Goal: Information Seeking & Learning: Understand process/instructions

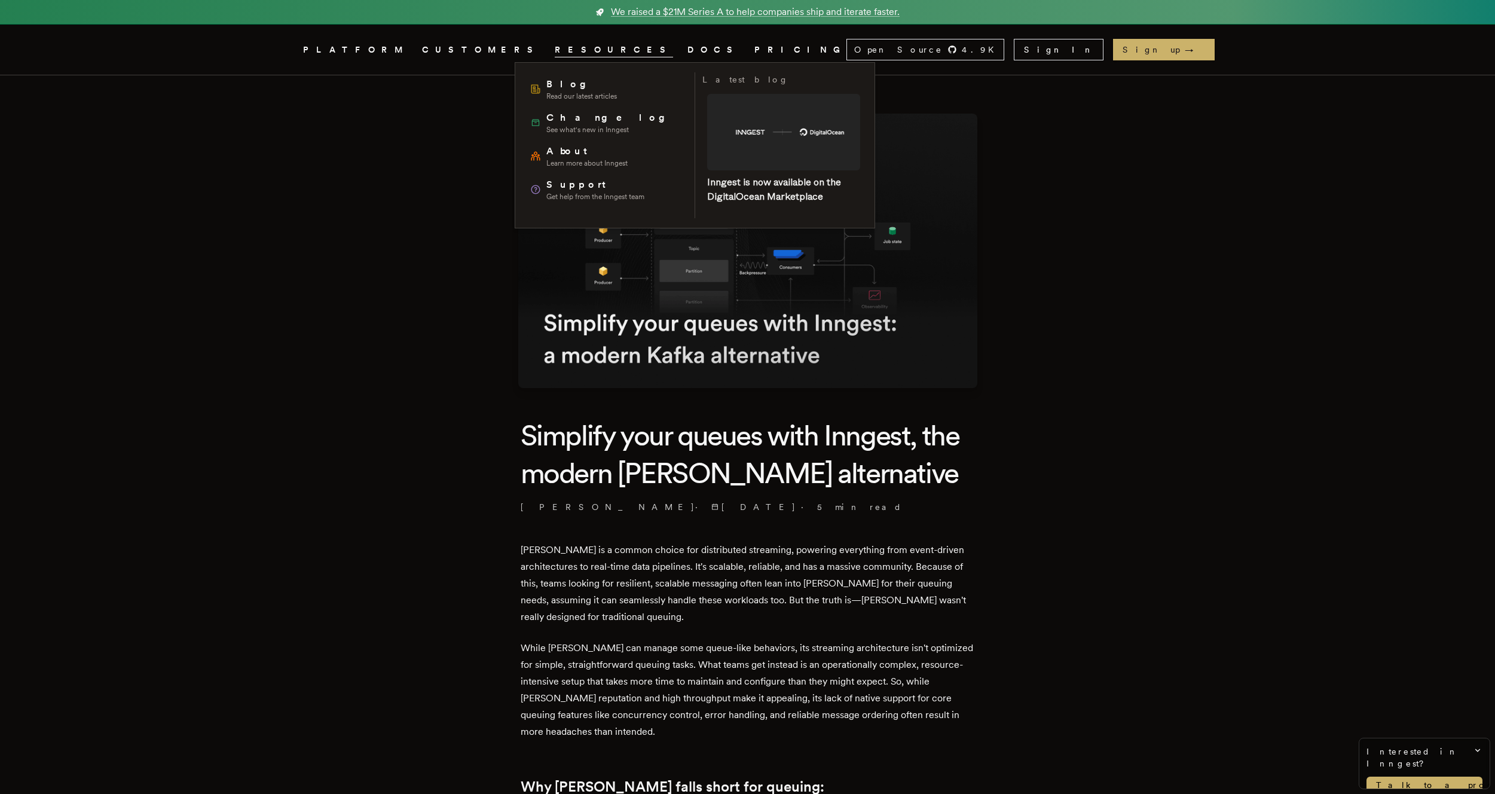
click at [687, 51] on link "DOCS" at bounding box center [713, 49] width 53 height 15
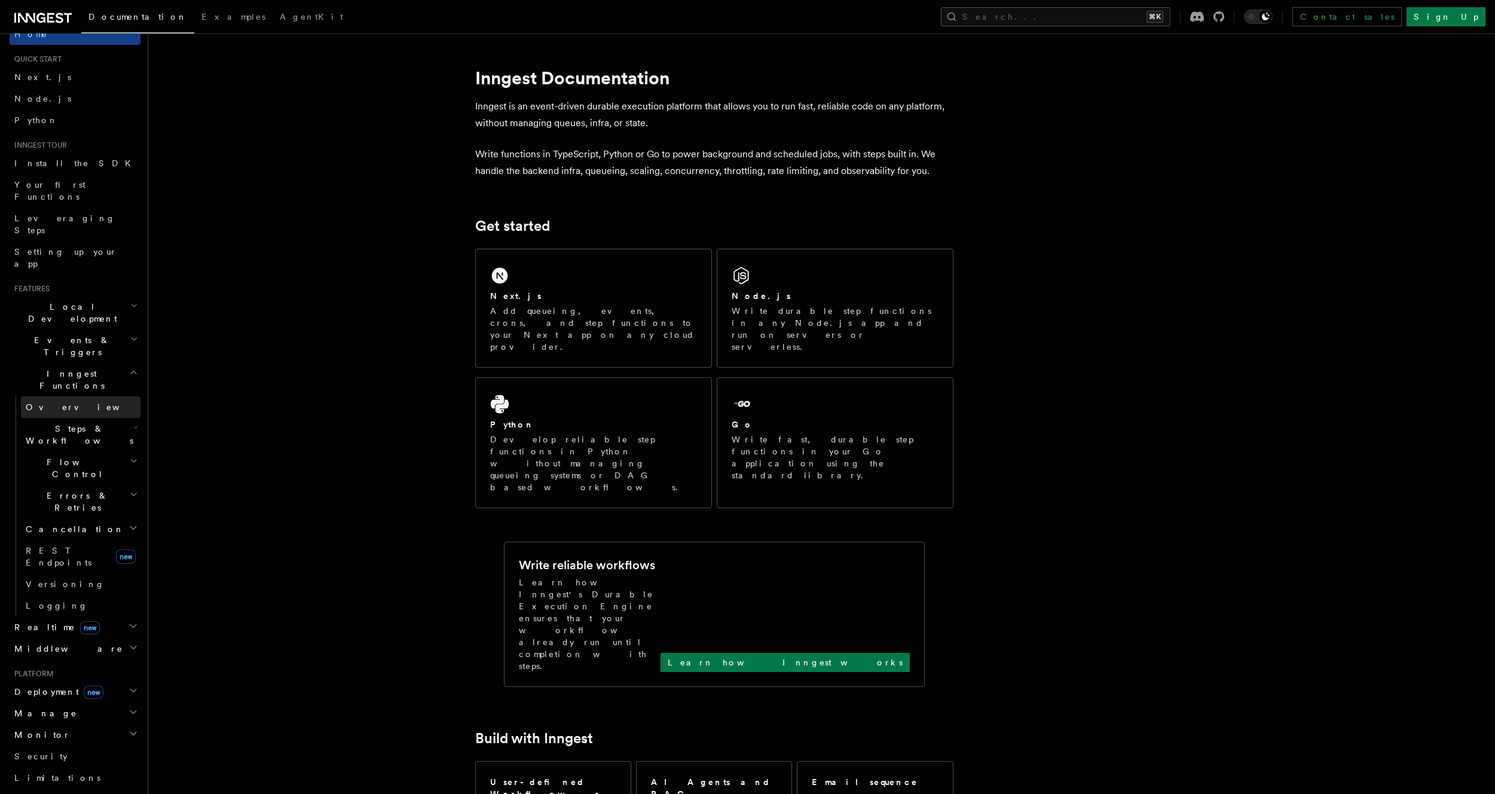
scroll to position [21, 0]
click at [59, 421] on span "Steps & Workflows" at bounding box center [77, 433] width 112 height 24
click at [52, 472] on link "Function steps" at bounding box center [86, 483] width 108 height 22
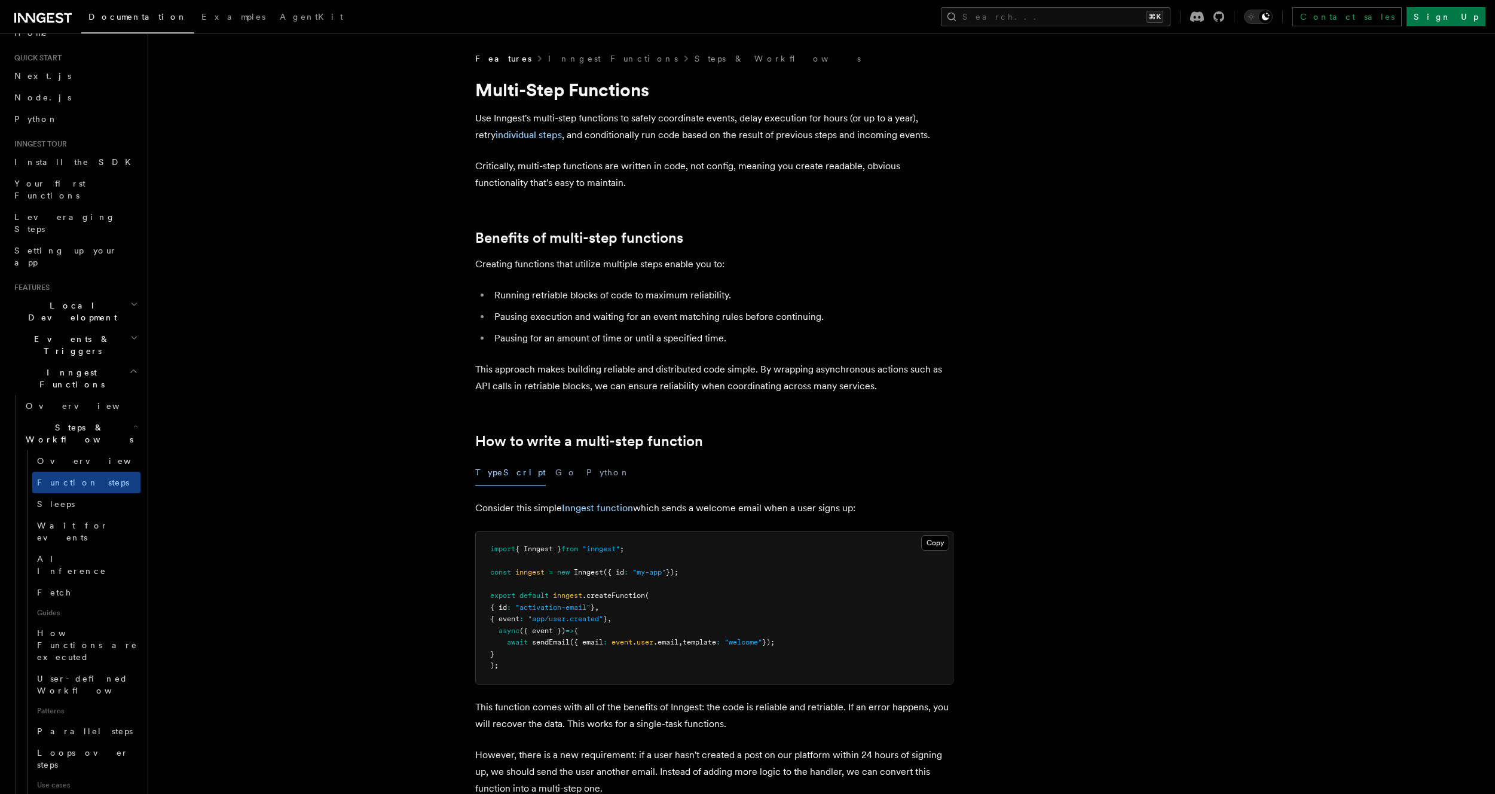
click at [50, 421] on span "Steps & Workflows" at bounding box center [77, 433] width 112 height 24
click at [60, 455] on span "Flow Control" at bounding box center [75, 467] width 109 height 24
click at [65, 489] on span "Overview" at bounding box center [98, 494] width 123 height 10
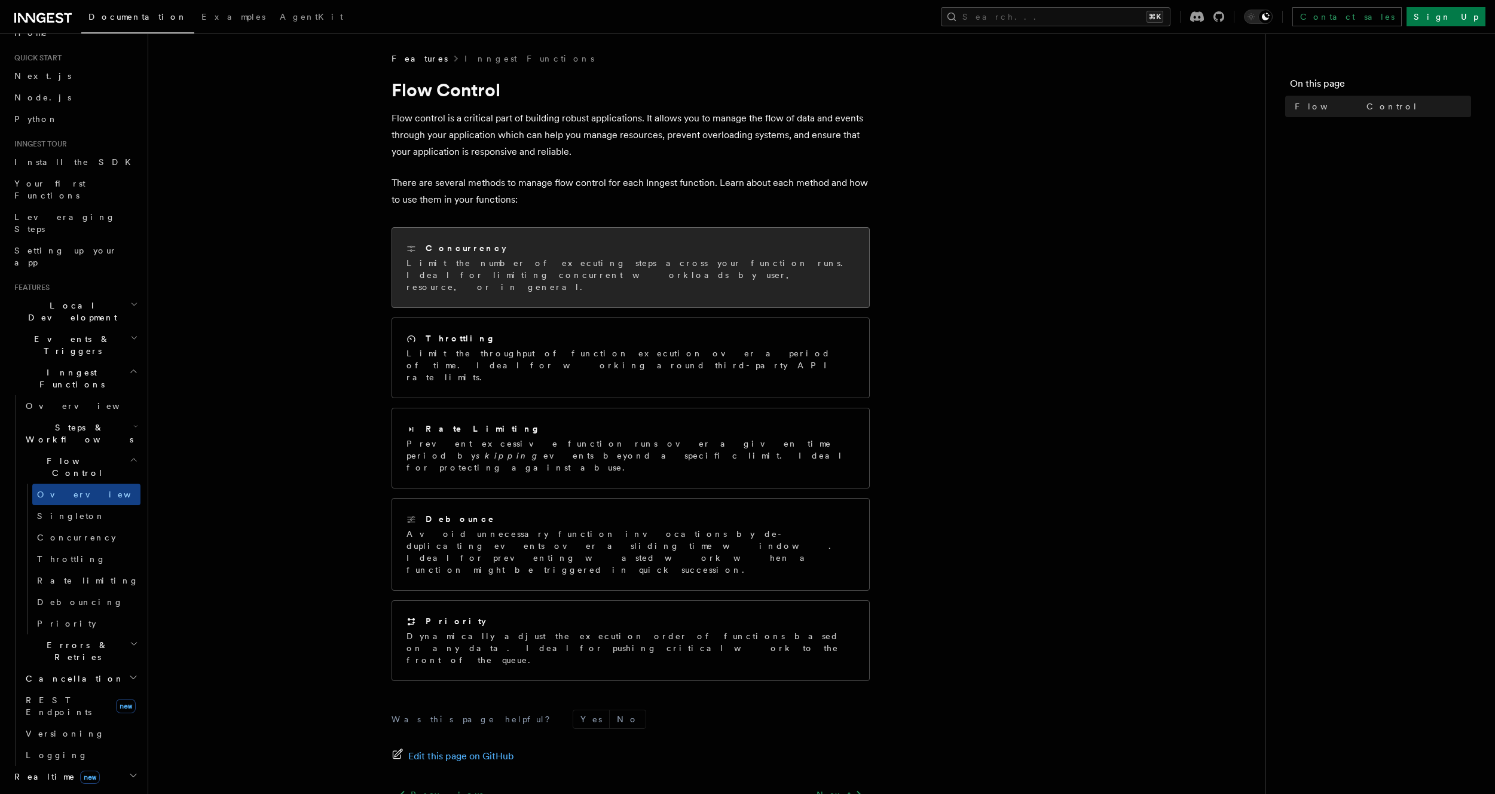
click at [445, 249] on h2 "Concurrency" at bounding box center [466, 248] width 81 height 12
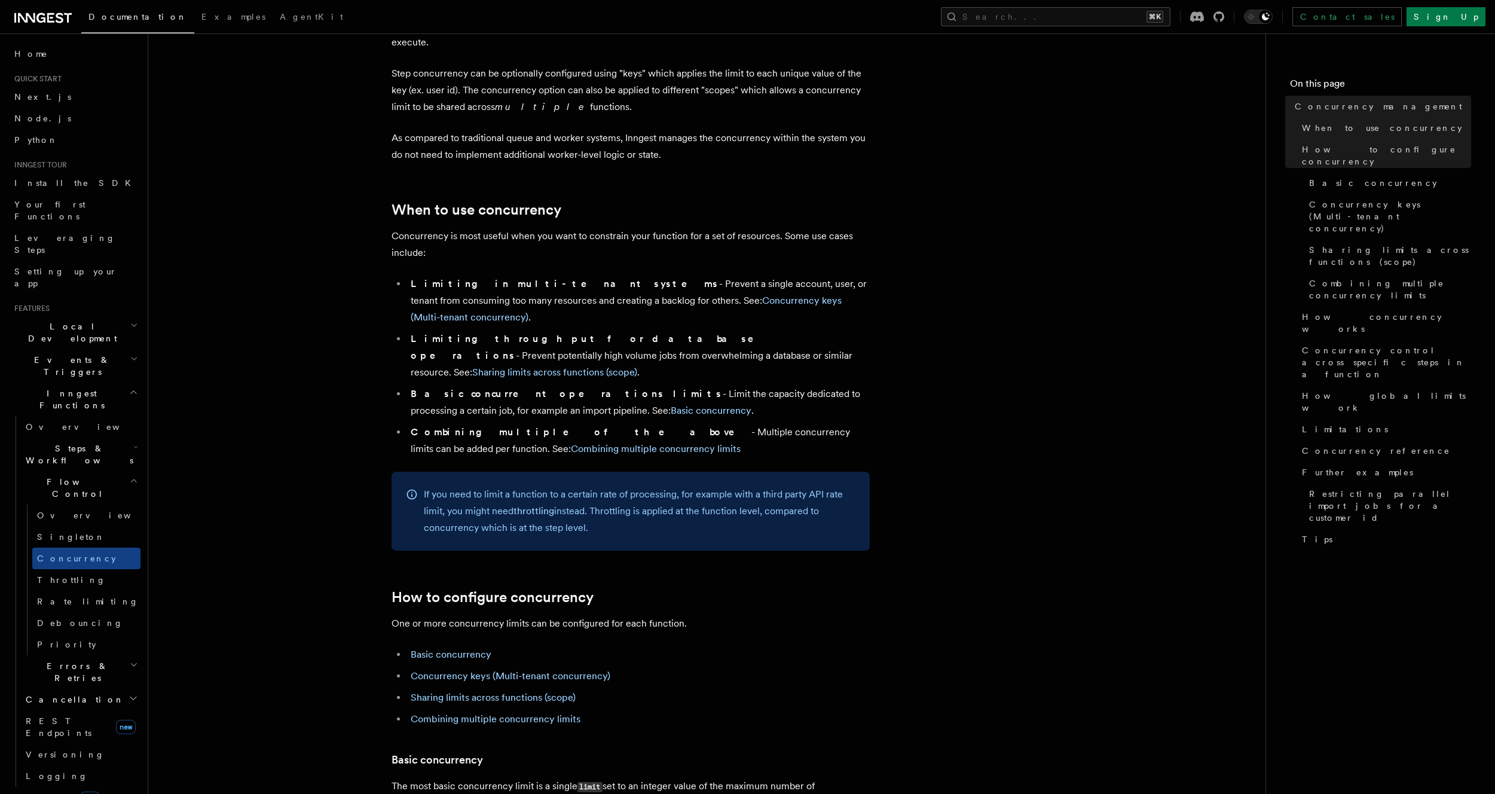
scroll to position [112, 0]
click at [66, 574] on span "Throttling" at bounding box center [71, 580] width 69 height 12
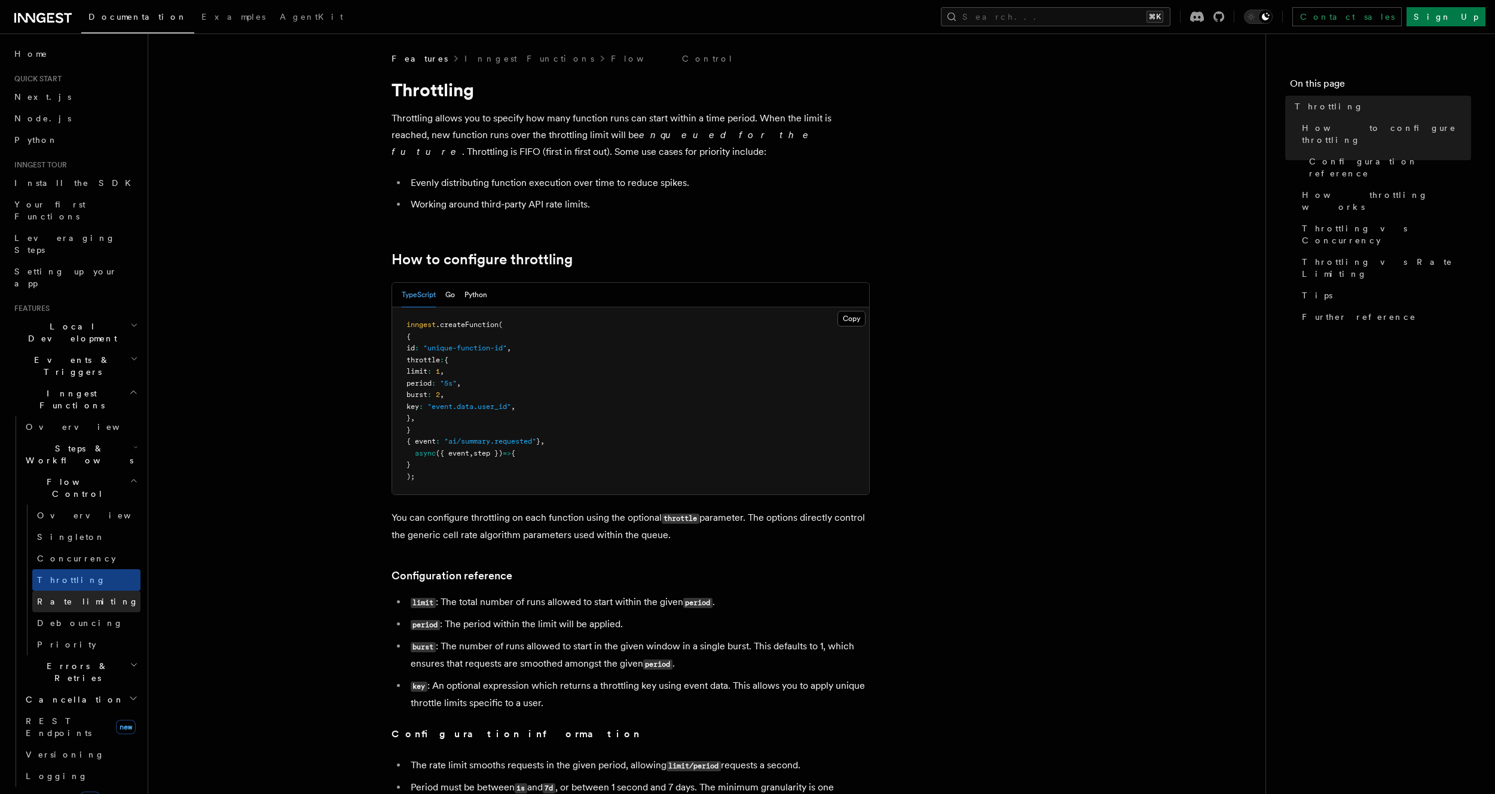
click at [74, 596] on span "Rate limiting" at bounding box center [88, 601] width 102 height 10
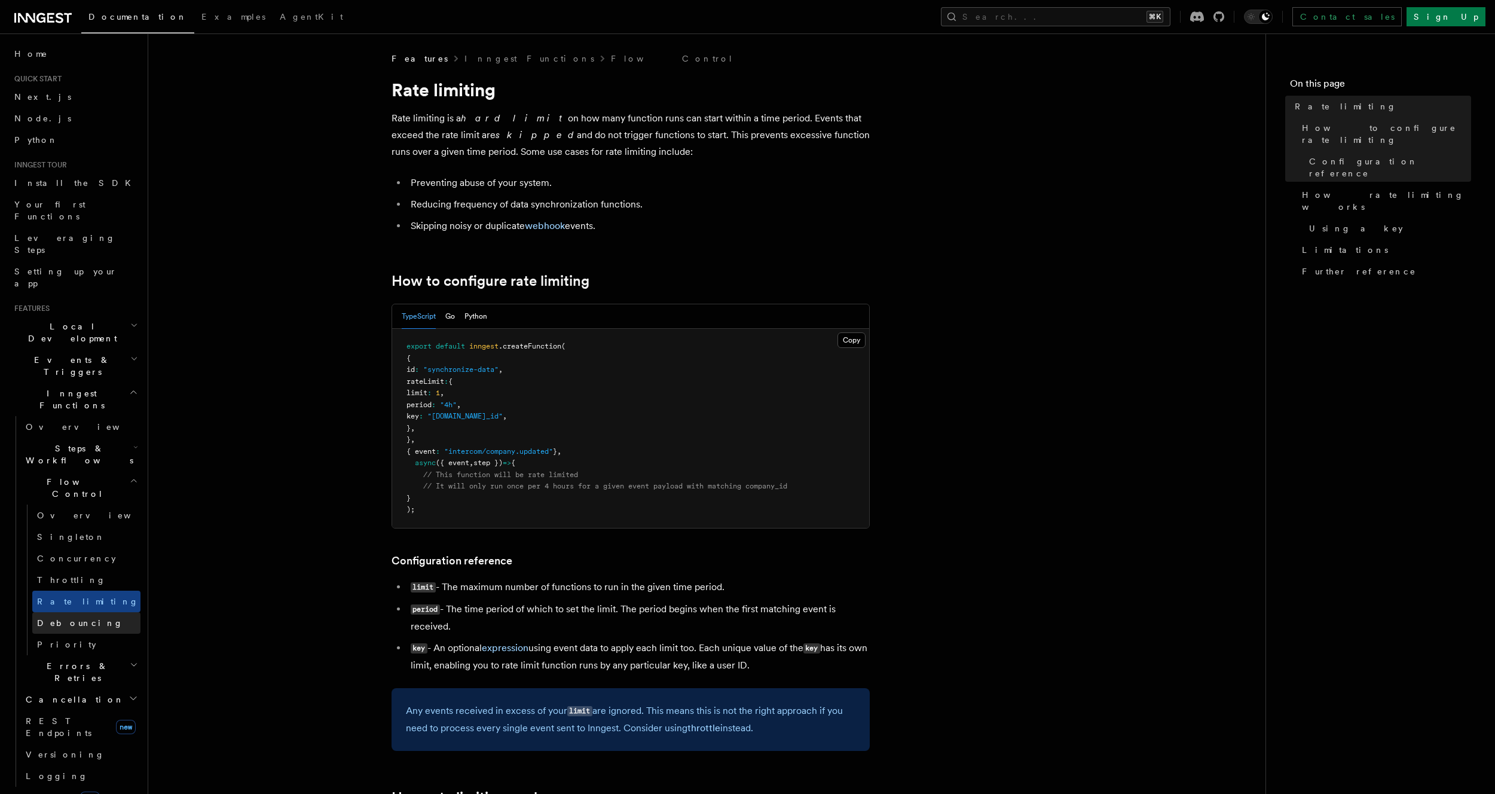
click at [87, 612] on link "Debouncing" at bounding box center [86, 623] width 108 height 22
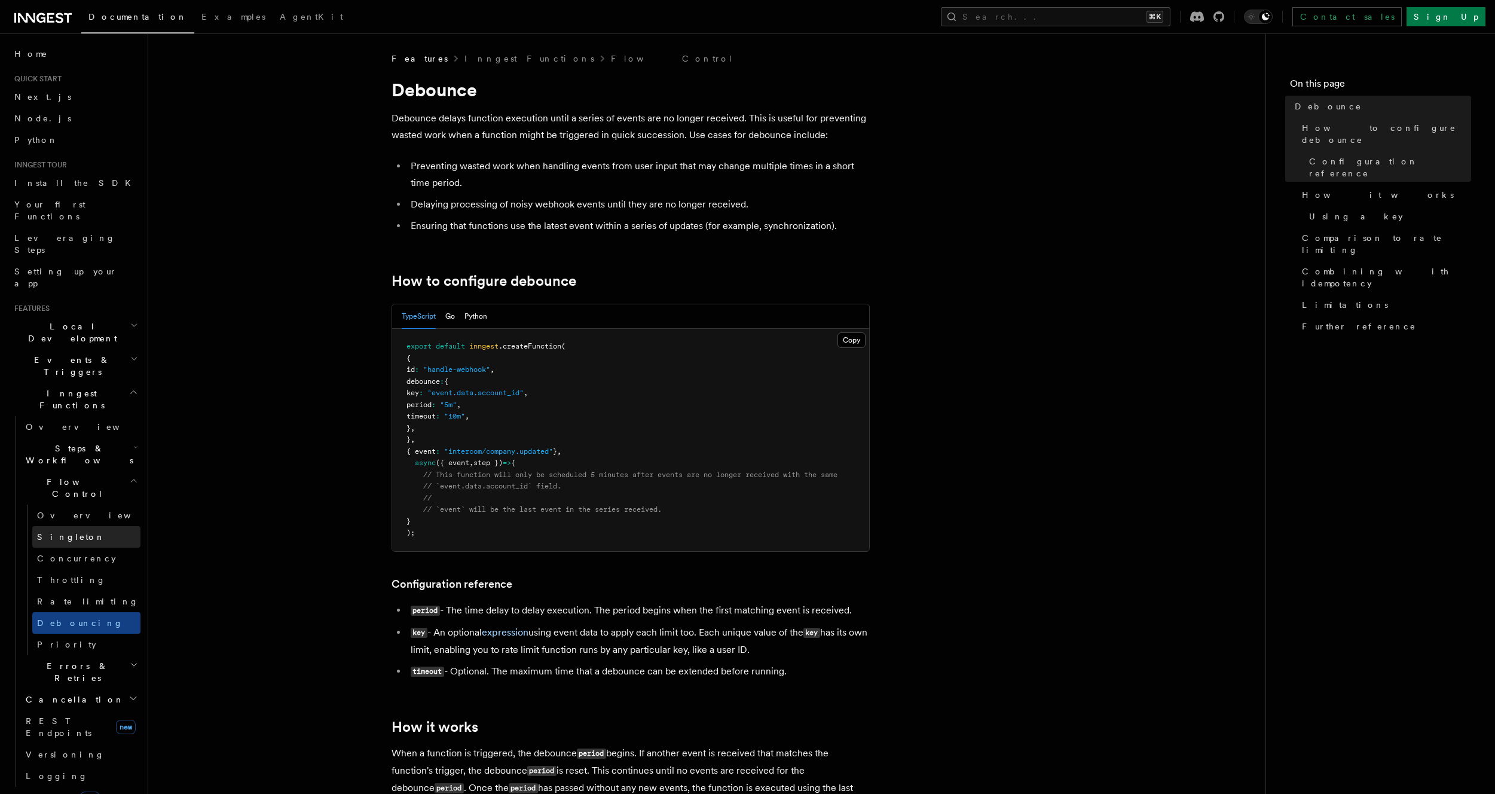
click at [74, 526] on link "Singleton" at bounding box center [86, 537] width 108 height 22
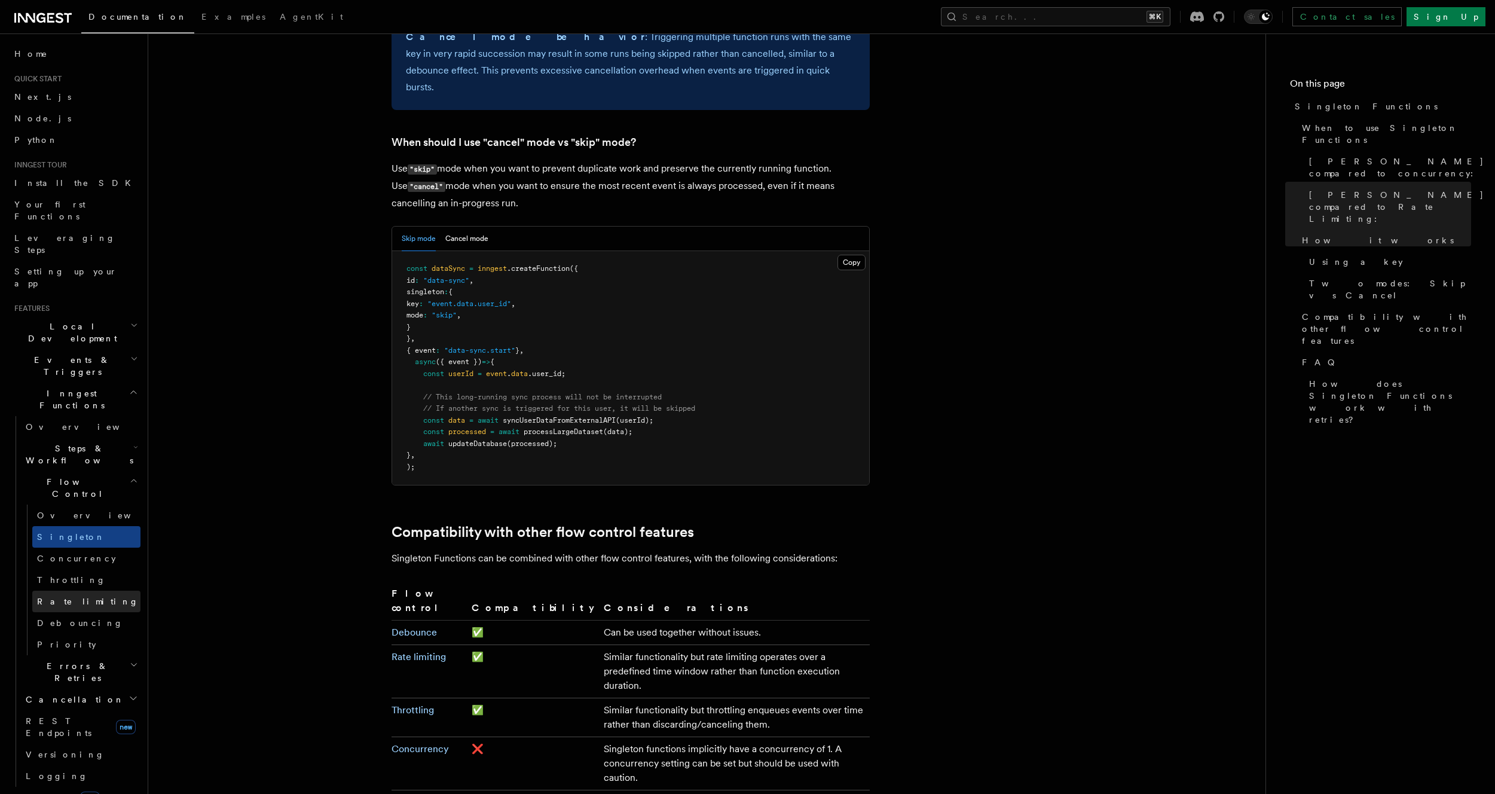
scroll to position [1494, 0]
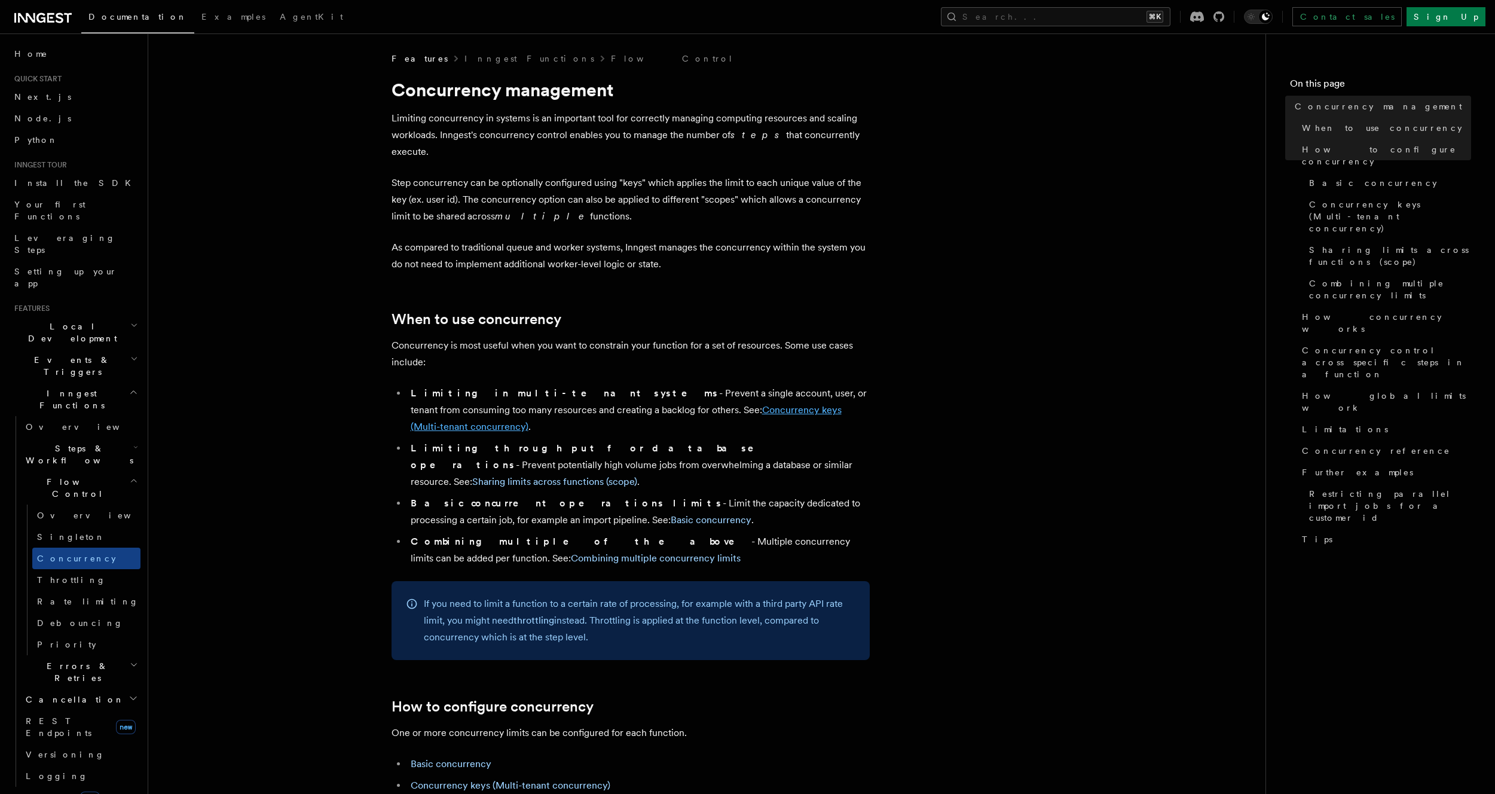
click at [706, 404] on link "Concurrency keys (Multi-tenant concurrency)" at bounding box center [626, 418] width 431 height 28
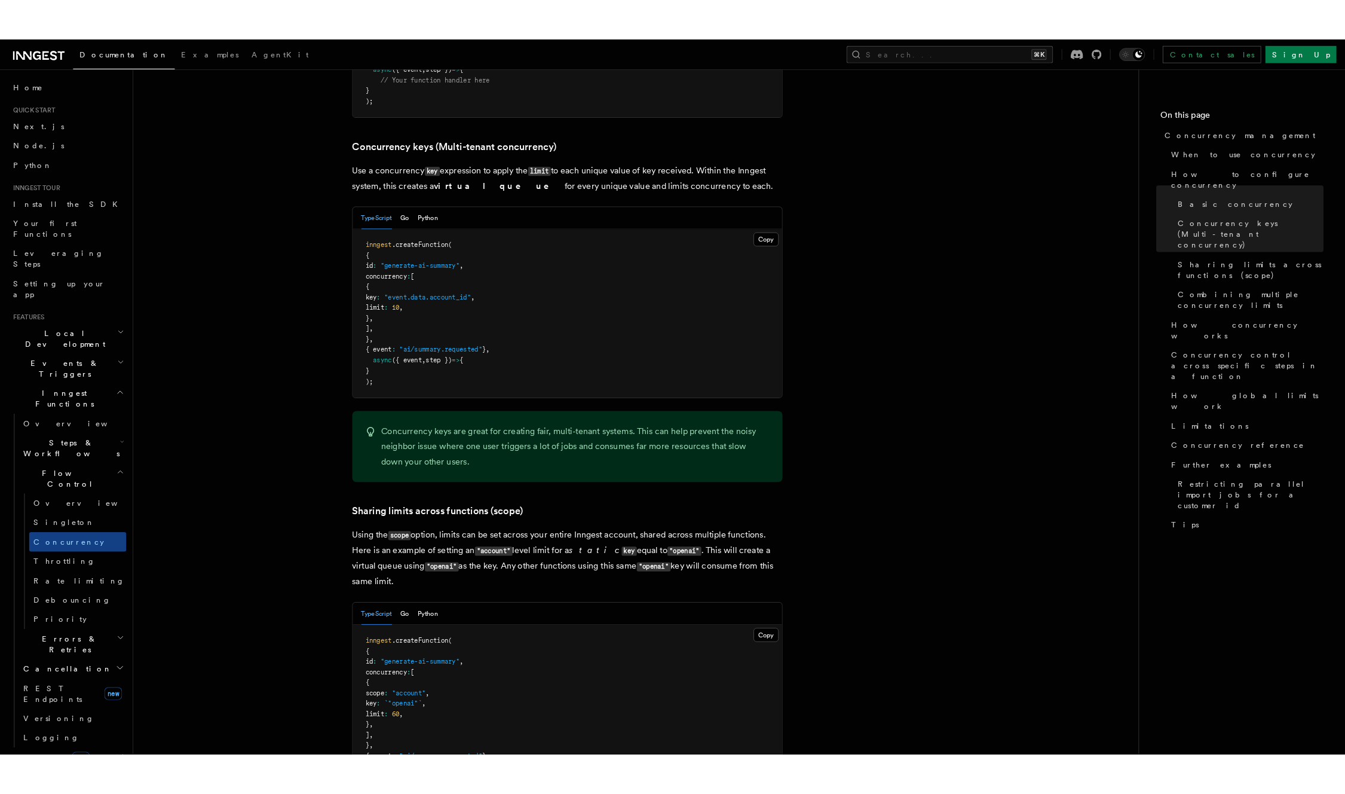
scroll to position [1035, 0]
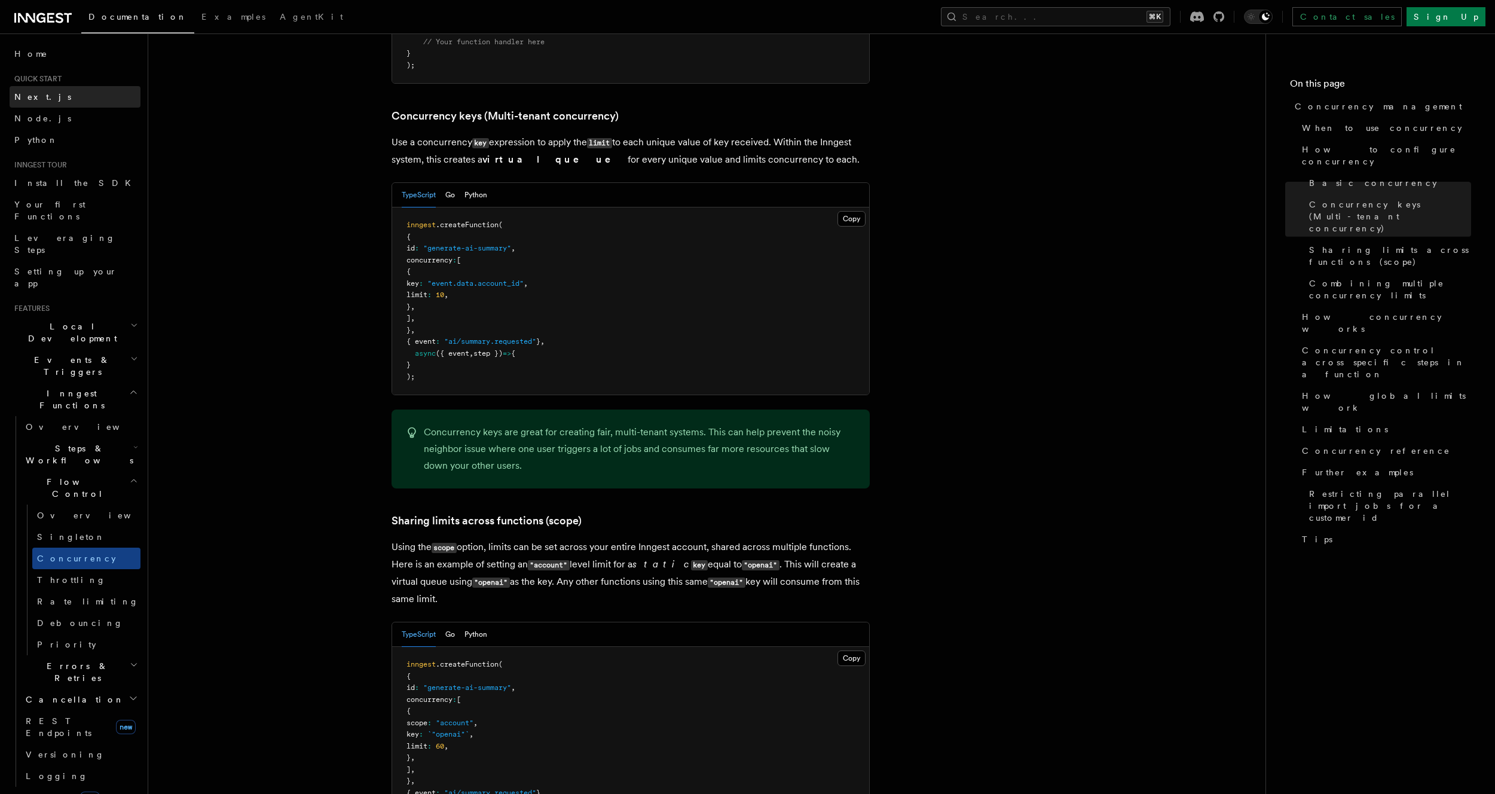
click at [63, 100] on link "Next.js" at bounding box center [75, 97] width 131 height 22
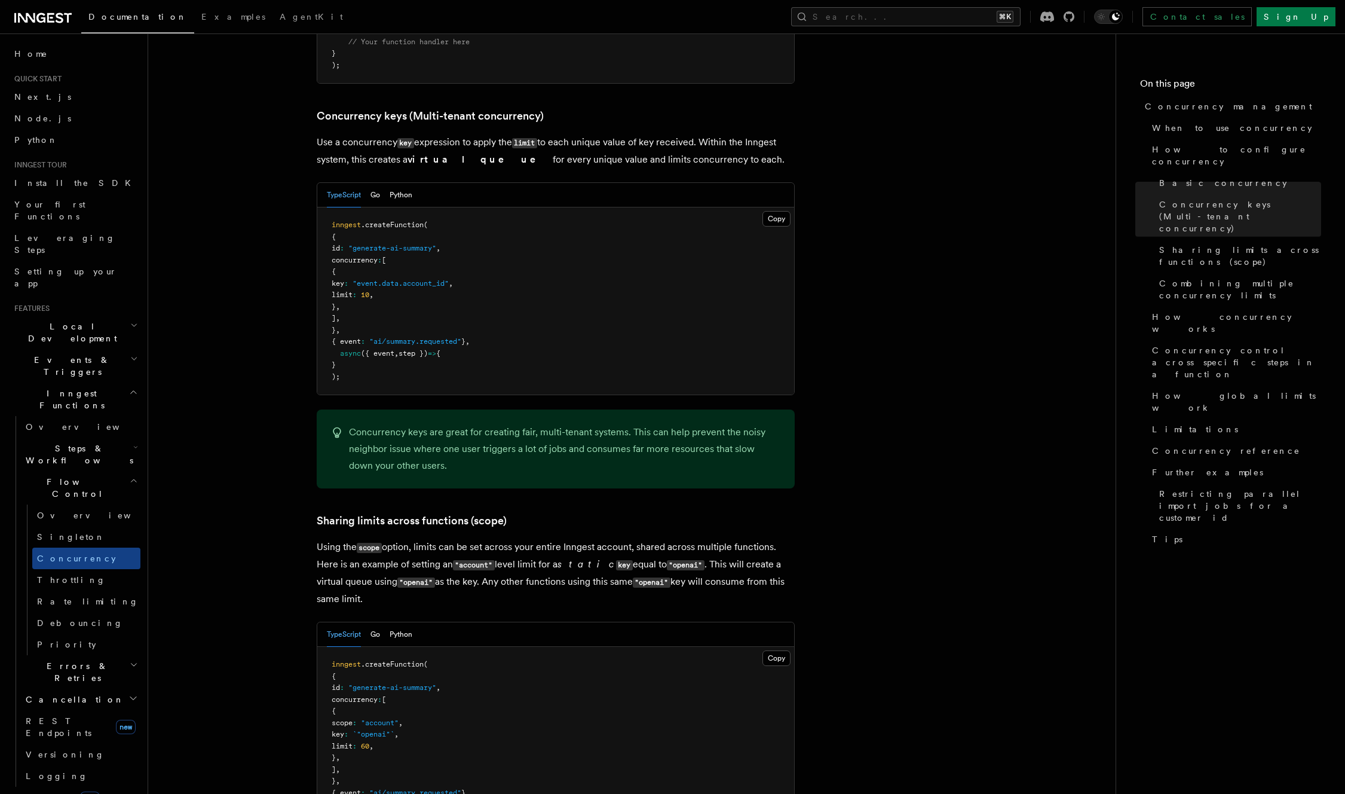
drag, startPoint x: 329, startPoint y: 366, endPoint x: 328, endPoint y: 396, distance: 29.9
click at [328, 409] on div "Concurrency keys are great for creating fair, multi-tenant systems. This can he…" at bounding box center [556, 448] width 478 height 79
drag, startPoint x: 331, startPoint y: 418, endPoint x: 372, endPoint y: 491, distance: 84.1
click at [372, 538] on p "Using the scope option, limits can be set across your entire Inngest account, s…" at bounding box center [556, 572] width 478 height 69
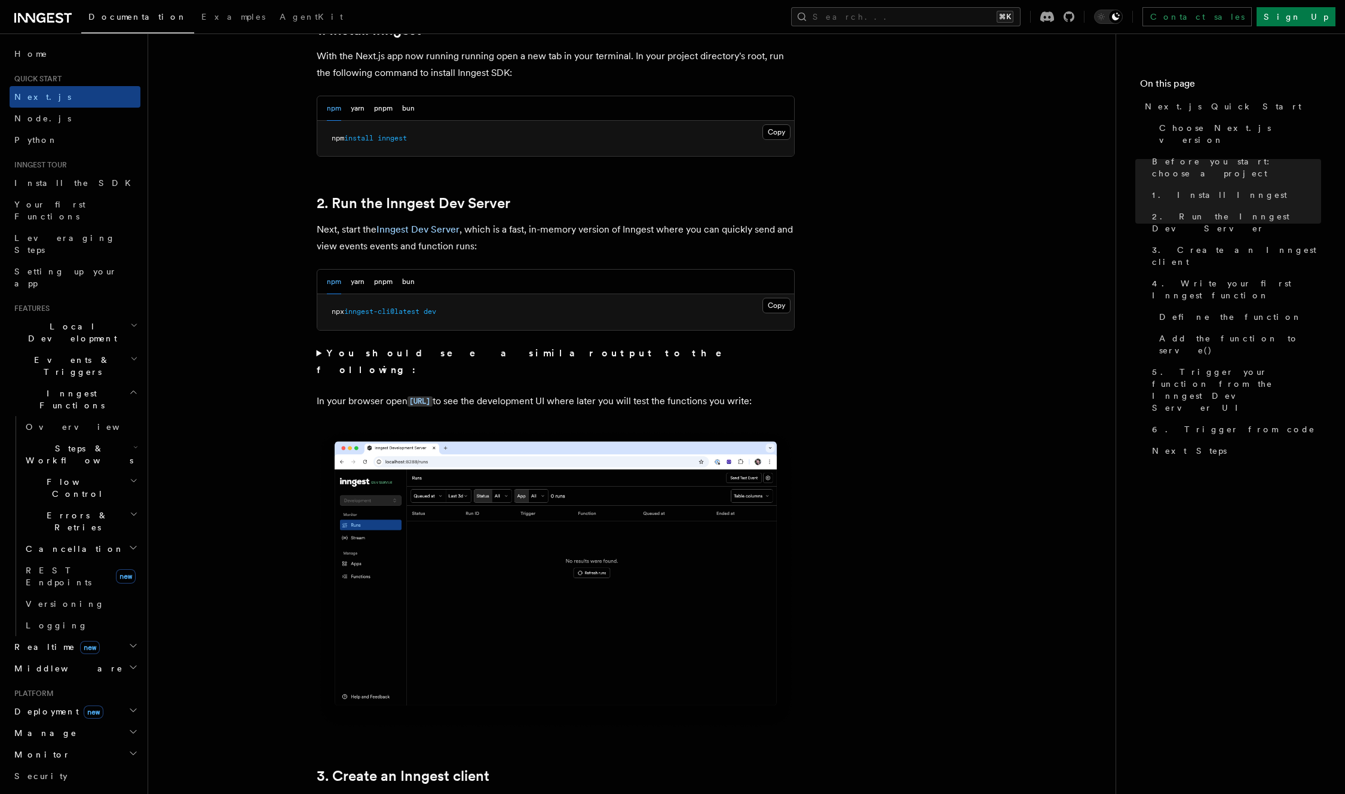
scroll to position [693, 0]
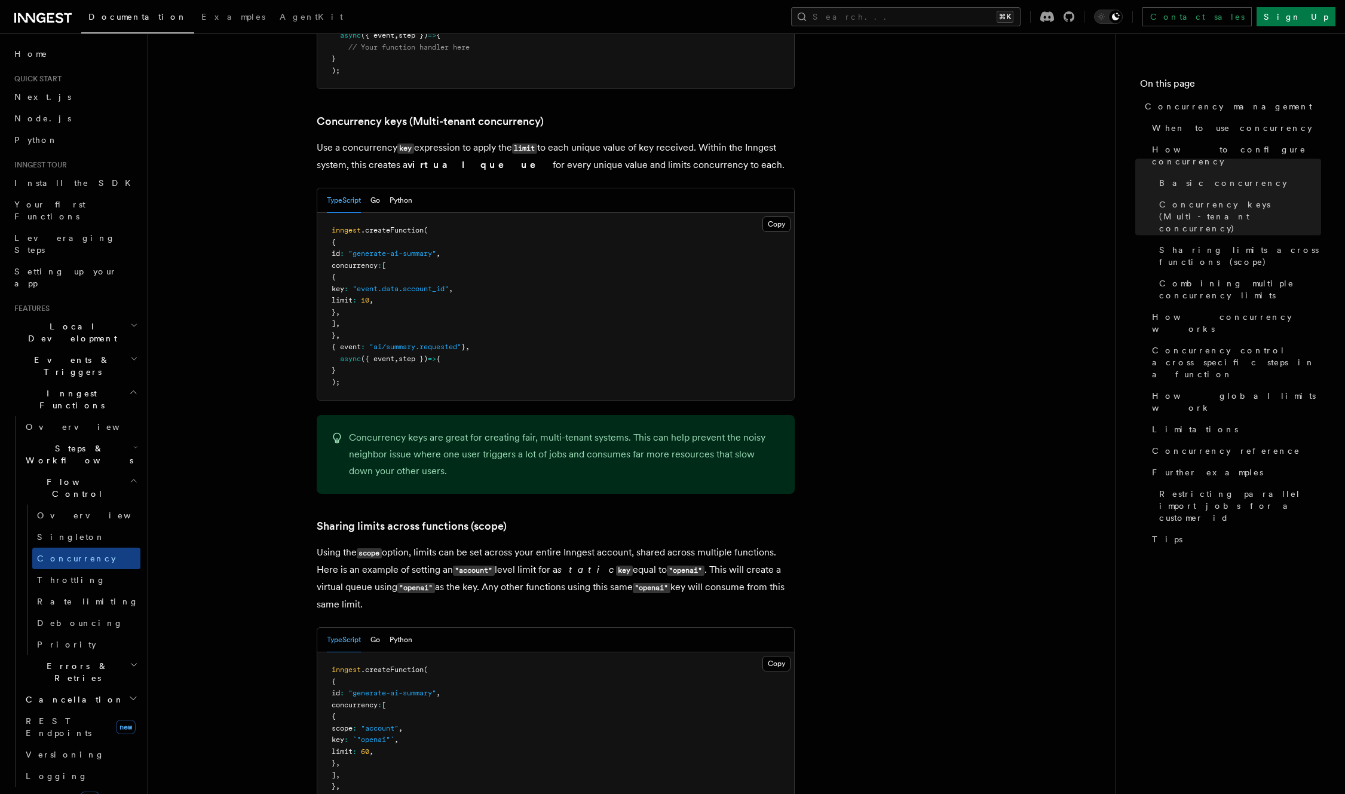
scroll to position [1035, 0]
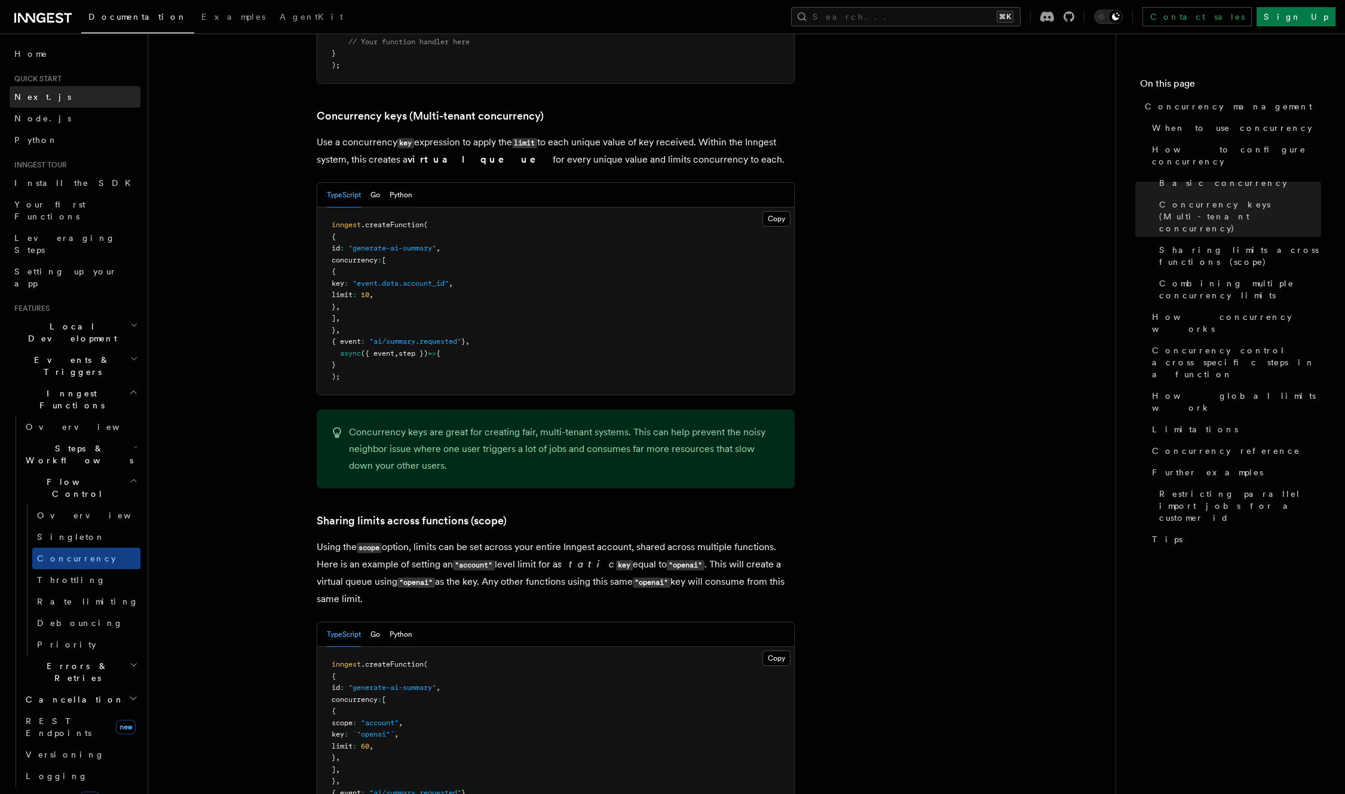
click at [27, 95] on span "Next.js" at bounding box center [42, 97] width 57 height 10
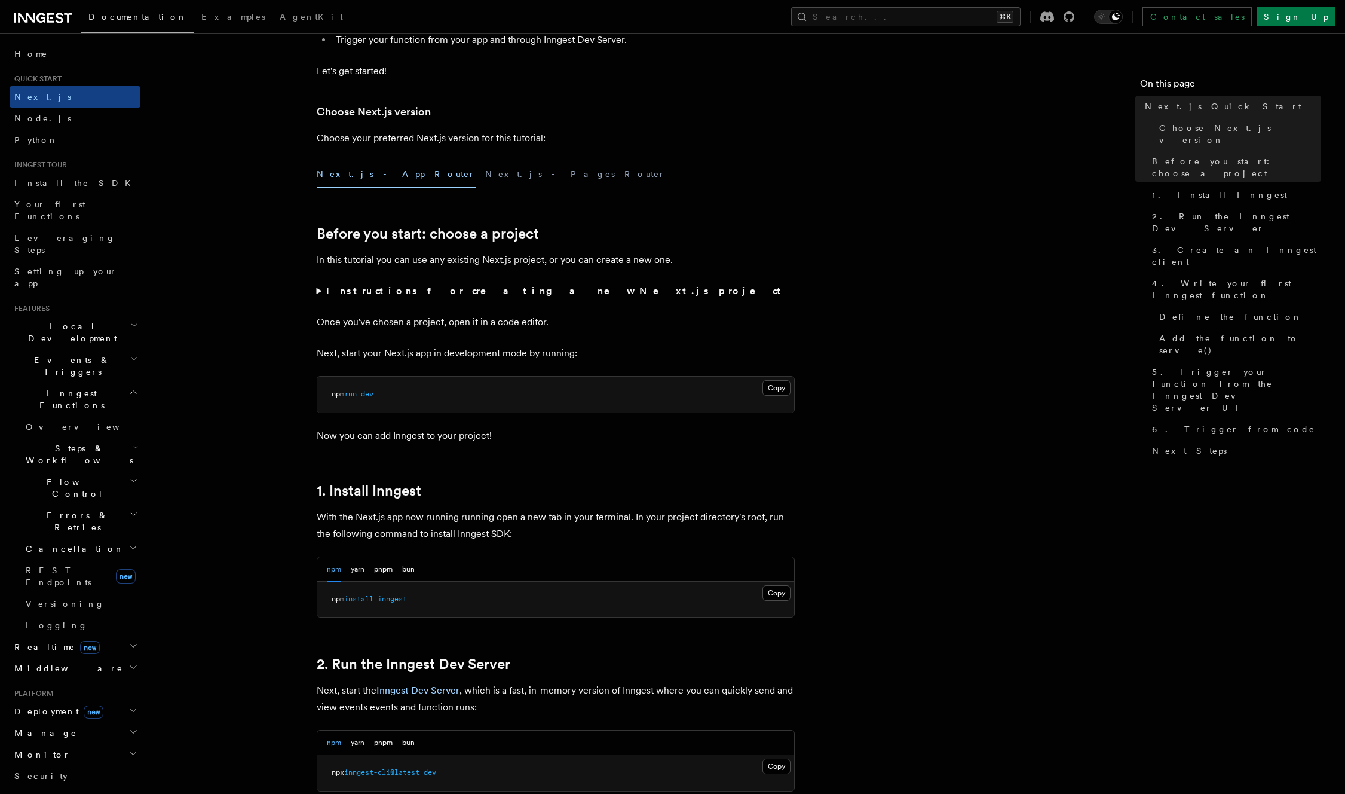
scroll to position [240, 0]
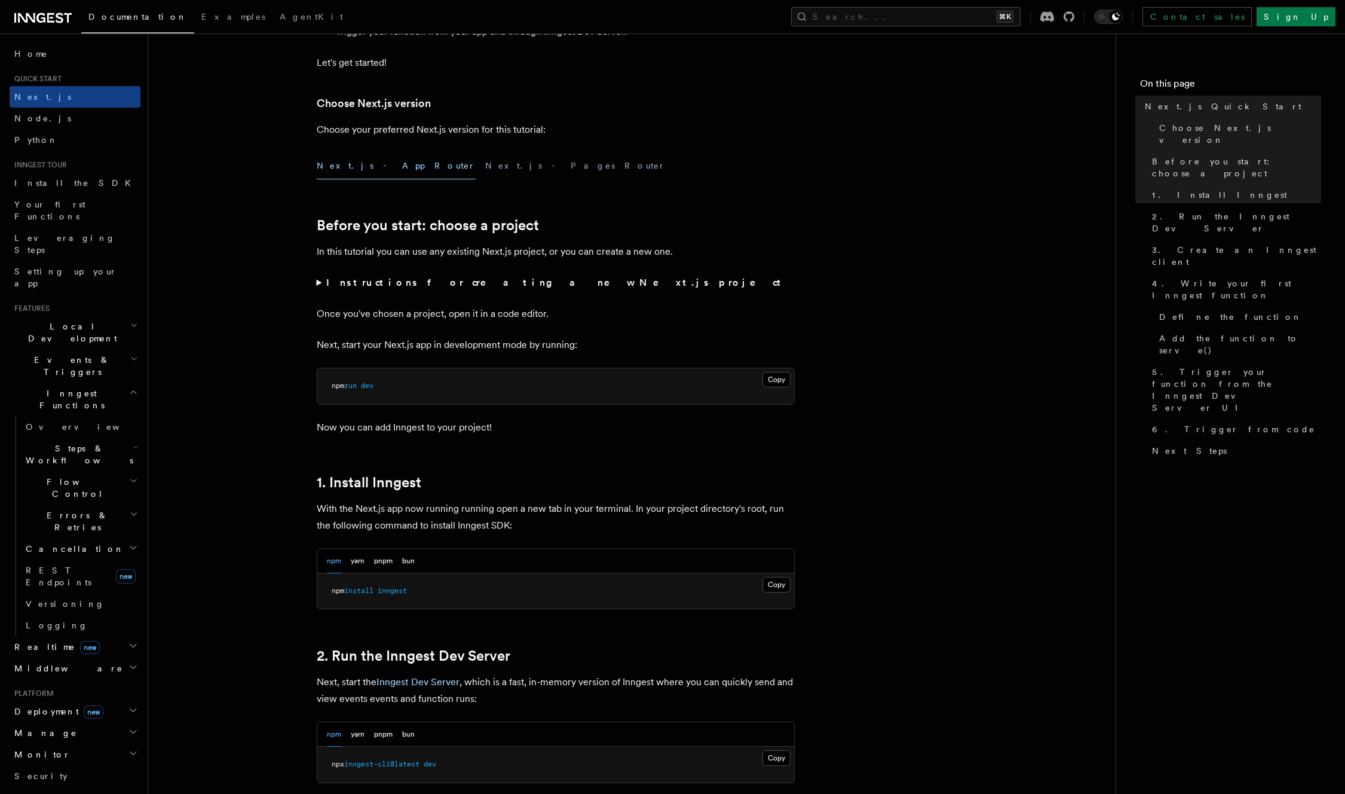
click at [397, 590] on span "inngest" at bounding box center [392, 590] width 29 height 8
copy span "inngest"
click at [1075, 13] on icon at bounding box center [1069, 16] width 11 height 11
